Goal: Check status

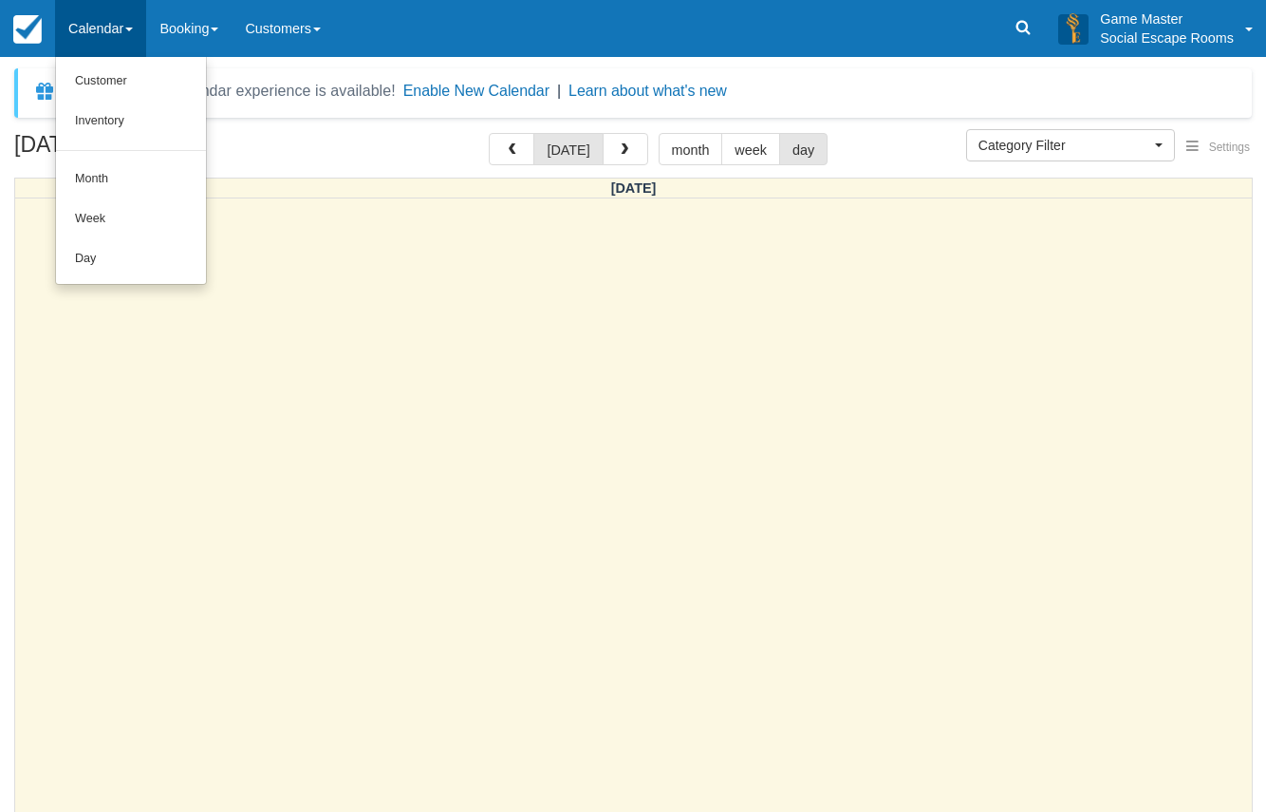
select select
click at [128, 258] on link "Day" at bounding box center [131, 259] width 150 height 40
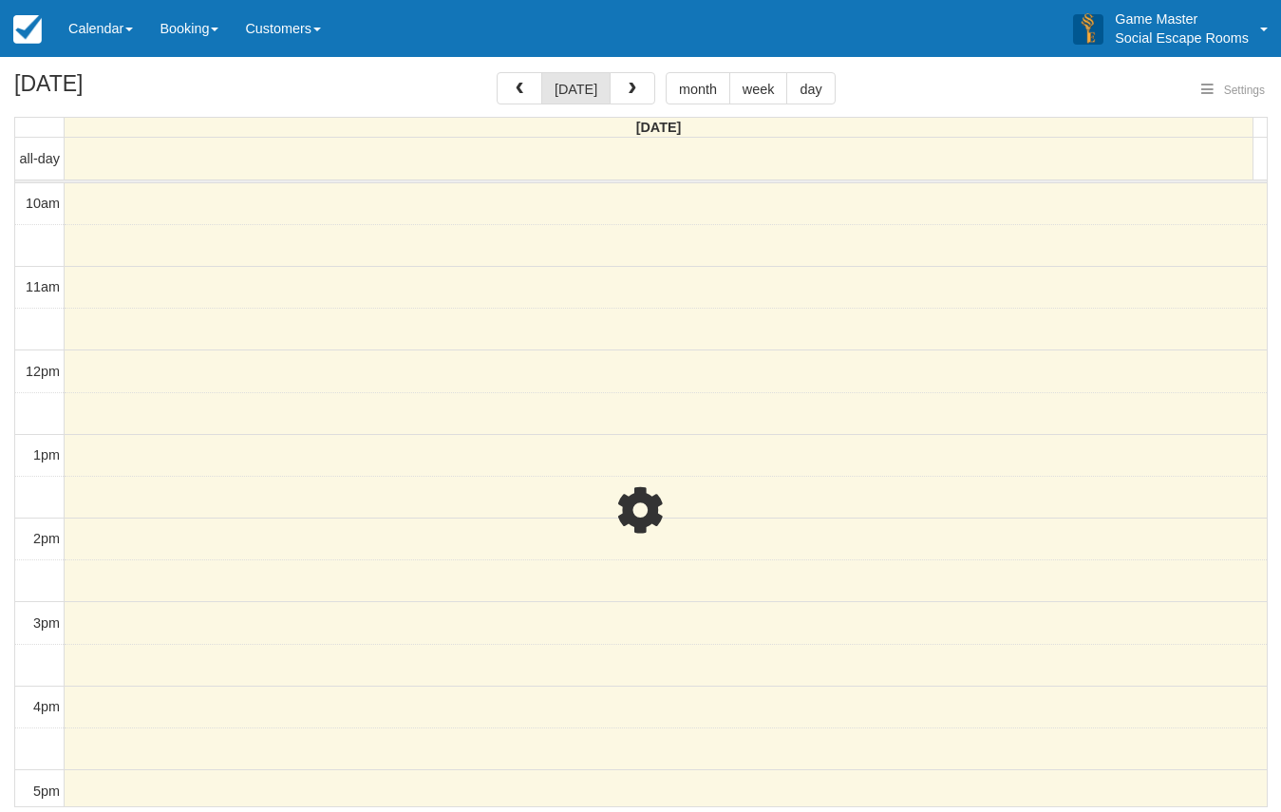
select select
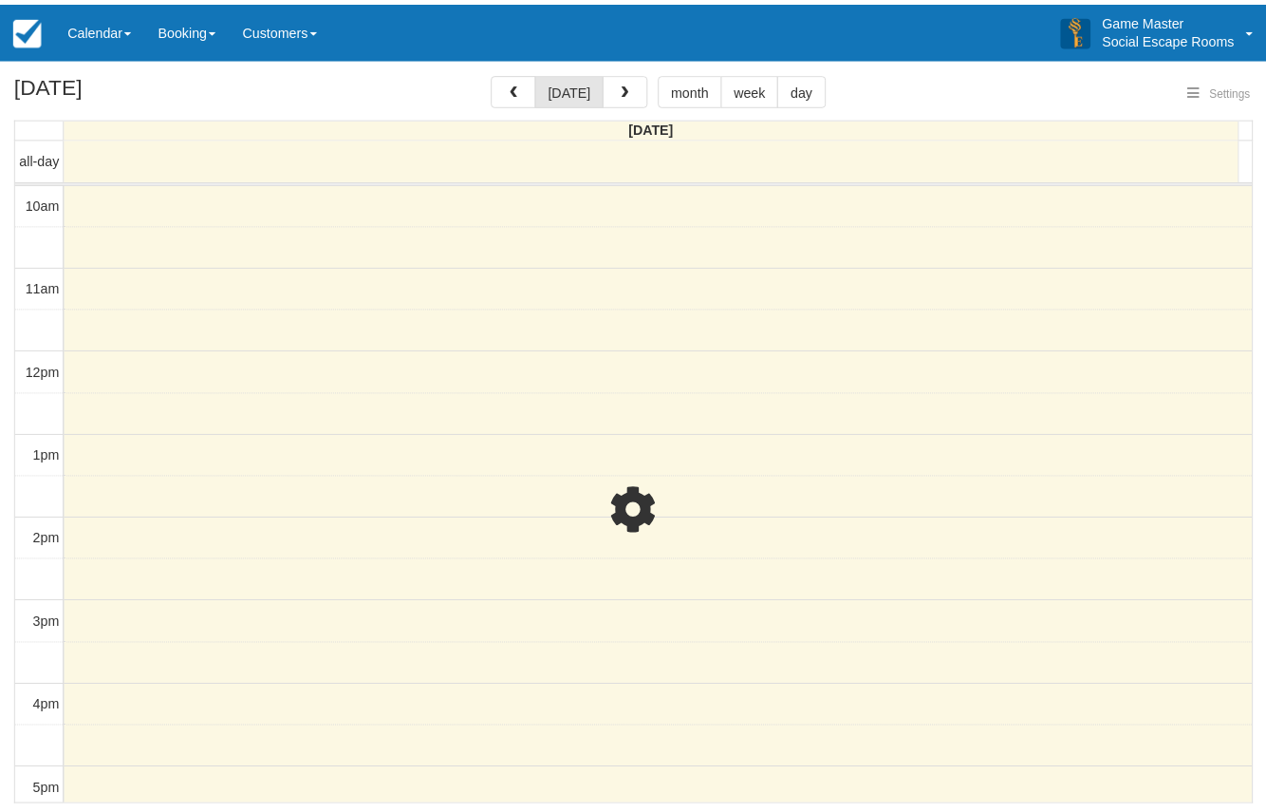
scroll to position [253, 0]
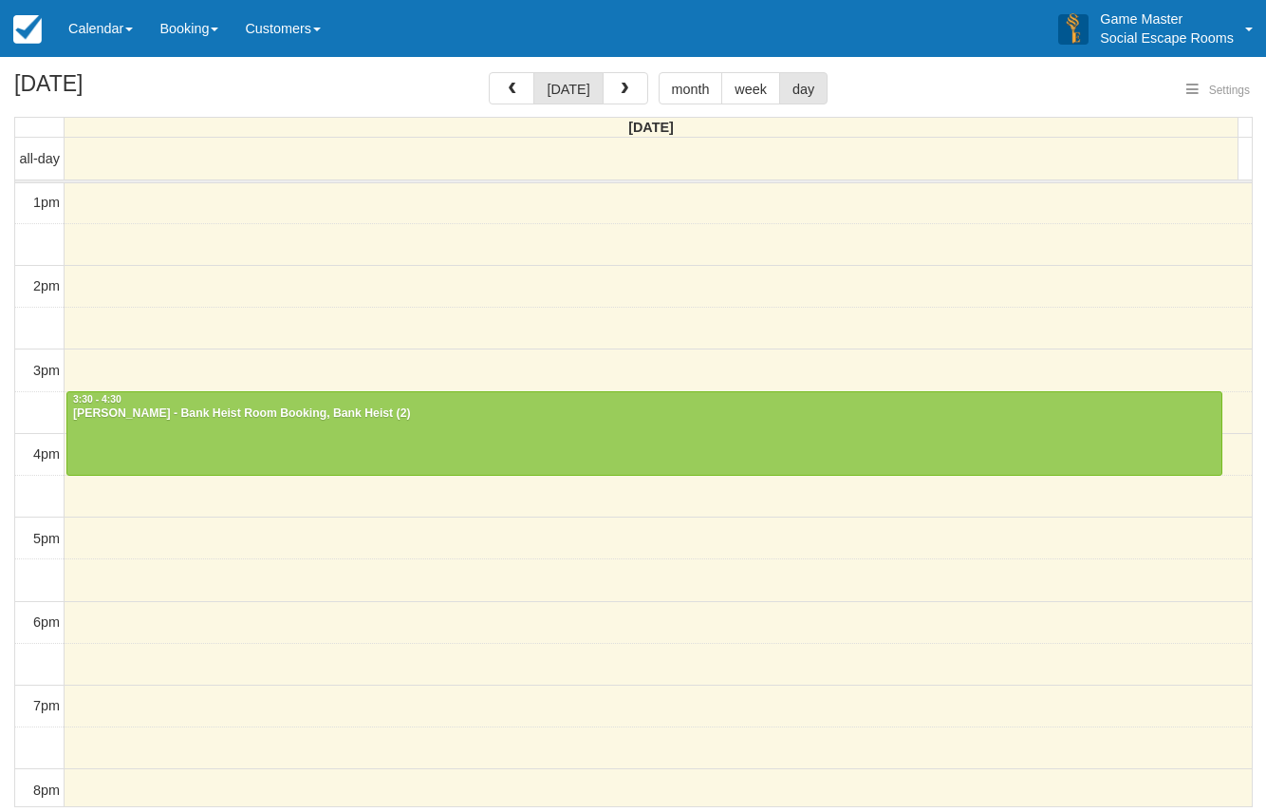
select select
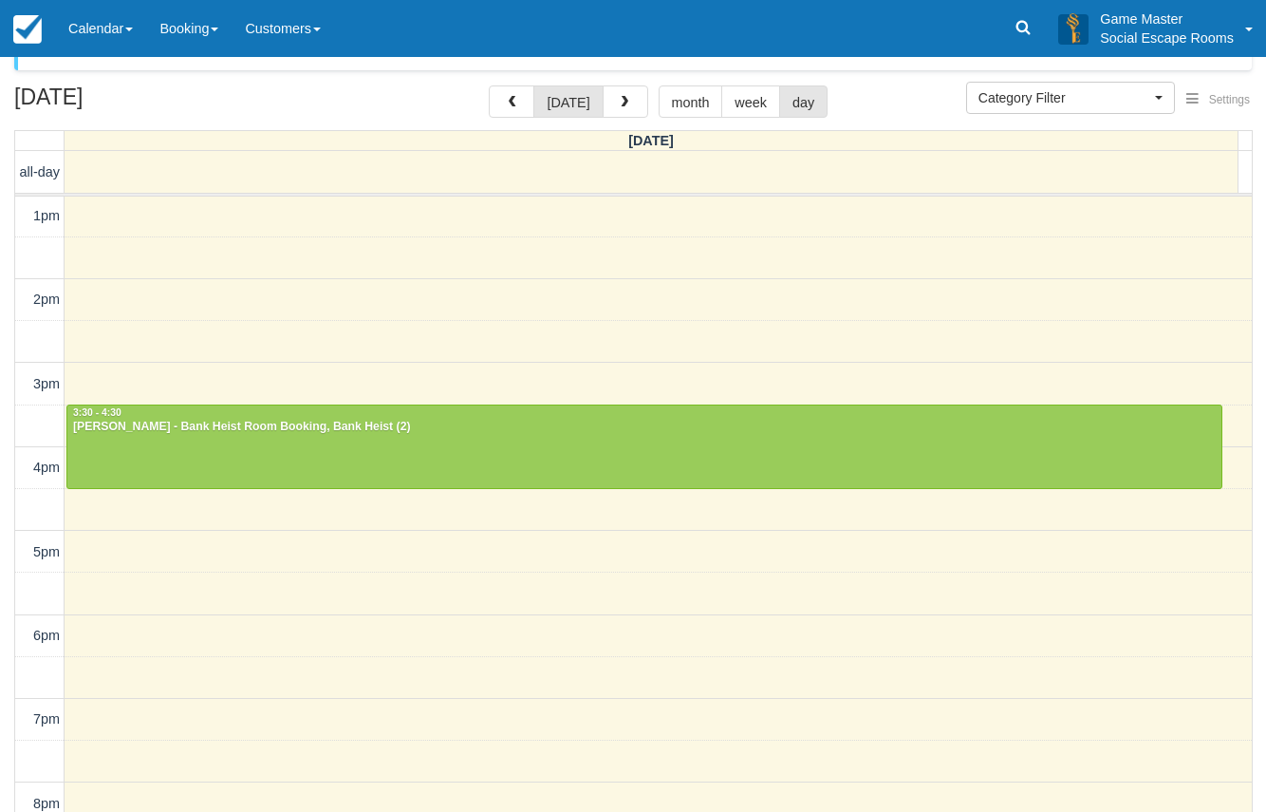
scroll to position [61, 0]
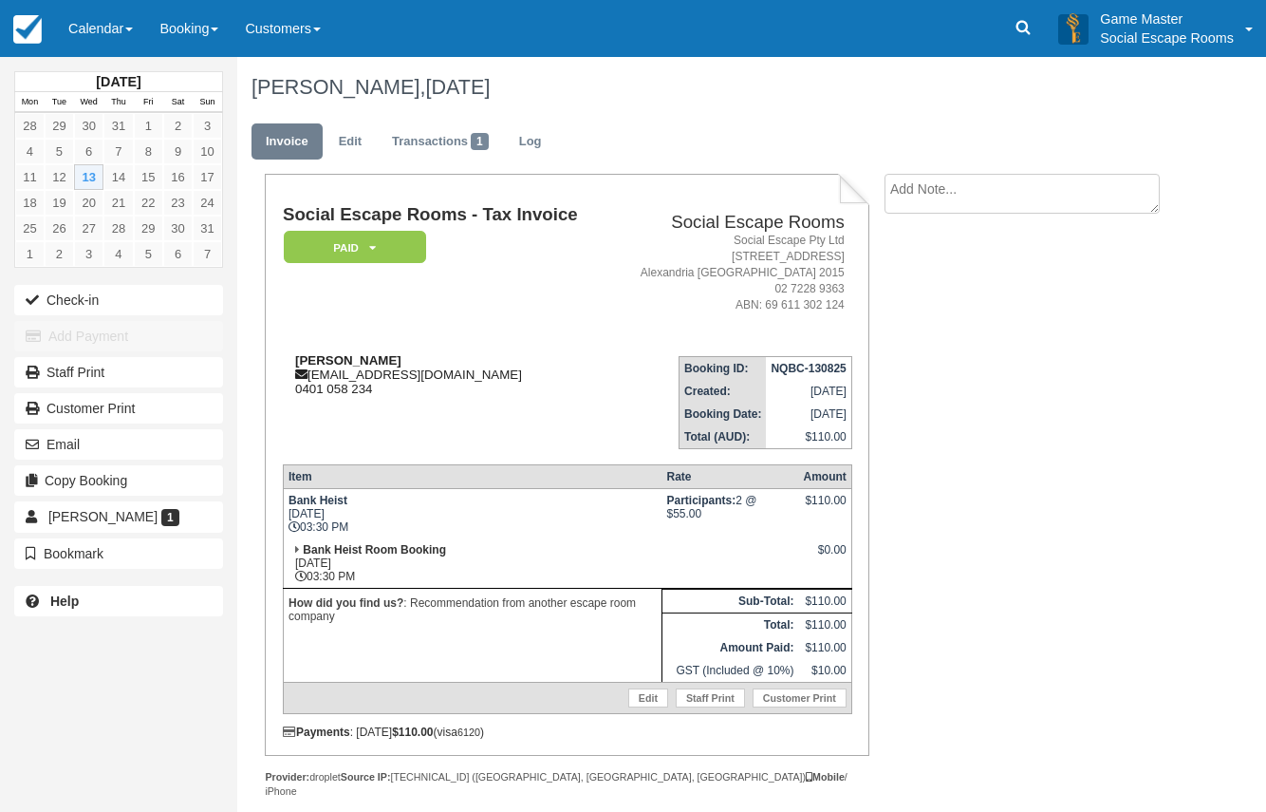
click at [325, 364] on strong "[PERSON_NAME]" at bounding box center [348, 360] width 106 height 14
drag, startPoint x: 325, startPoint y: 364, endPoint x: 369, endPoint y: 360, distance: 44.8
click at [369, 360] on strong "[PERSON_NAME]" at bounding box center [348, 360] width 106 height 14
